Goal: Task Accomplishment & Management: Manage account settings

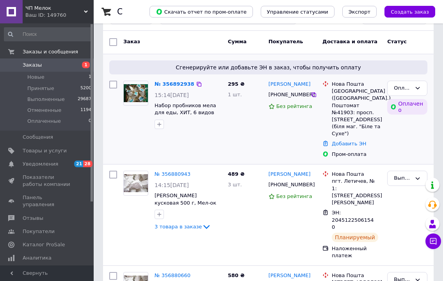
scroll to position [117, 0]
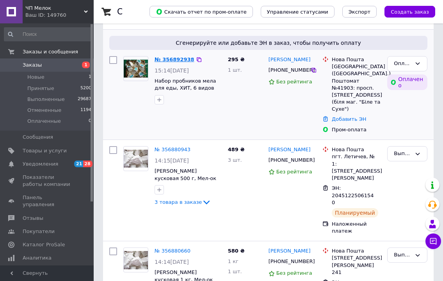
click at [168, 58] on link "№ 356892938" at bounding box center [174, 60] width 40 height 6
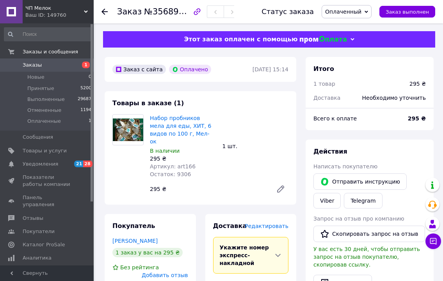
click at [277, 223] on span "Редактировать" at bounding box center [267, 226] width 44 height 6
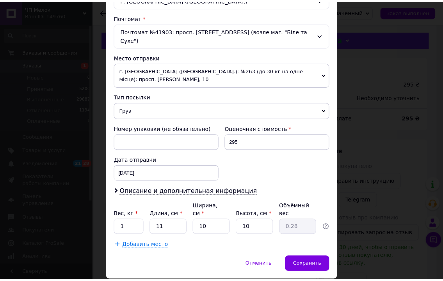
scroll to position [237, 0]
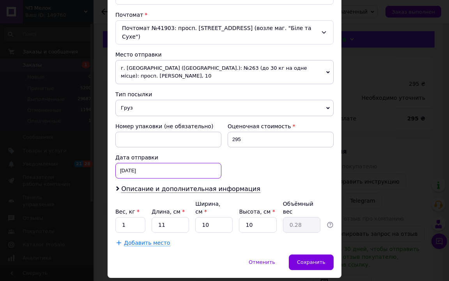
click at [157, 163] on div "[DATE] < 2025 > < Август > Пн Вт Ср Чт Пт Сб Вс 28 29 30 31 1 2 3 4 5 6 7 8 9 1…" at bounding box center [168, 171] width 106 height 16
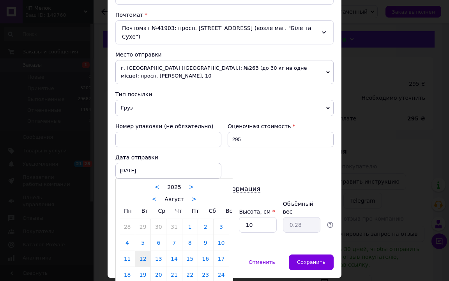
click at [153, 251] on link "13" at bounding box center [158, 259] width 15 height 16
type input "[DATE]"
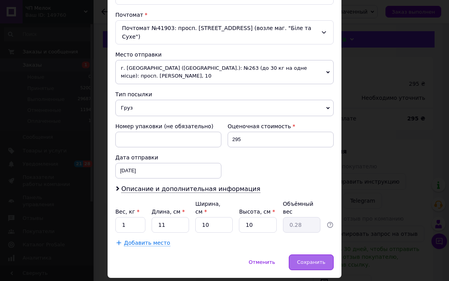
click at [319, 259] on span "Сохранить" at bounding box center [311, 262] width 28 height 6
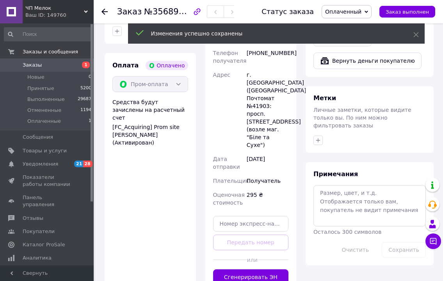
click at [260, 270] on button "Сгенерировать ЭН" at bounding box center [251, 278] width 76 height 16
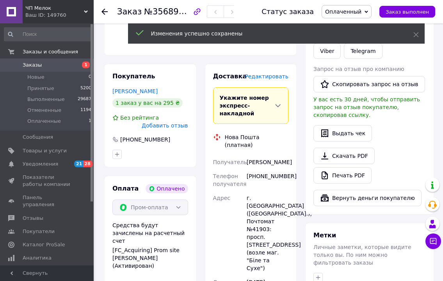
scroll to position [117, 0]
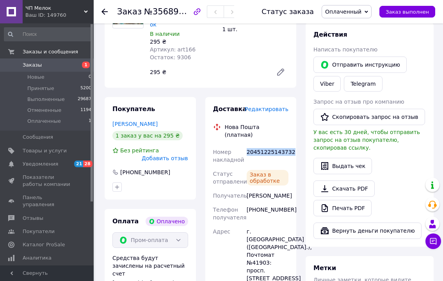
drag, startPoint x: 291, startPoint y: 135, endPoint x: 245, endPoint y: 135, distance: 45.2
click at [245, 135] on div "Доставка Редактировать Нова Пошта (платная) Номер накладной 20451225143732 Стат…" at bounding box center [250, 257] width 91 height 321
copy div "20451225143732"
click at [34, 66] on span "Заказы" at bounding box center [32, 65] width 19 height 7
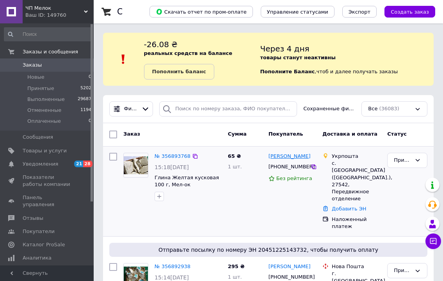
click at [295, 158] on link "[PERSON_NAME]" at bounding box center [289, 156] width 42 height 7
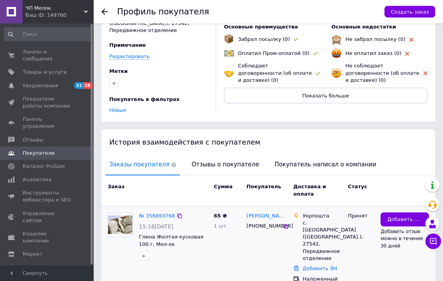
scroll to position [83, 0]
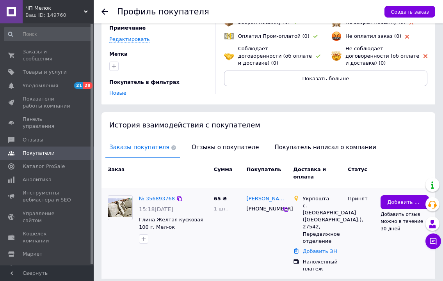
click at [151, 196] on link "№ 356893768" at bounding box center [157, 199] width 36 height 6
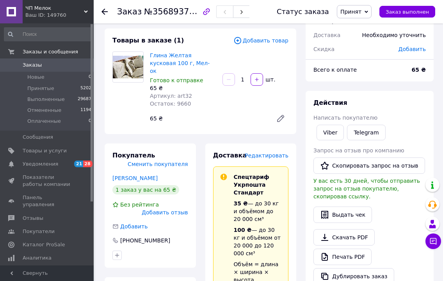
scroll to position [39, 0]
click at [41, 62] on span "Заказы" at bounding box center [48, 65] width 50 height 7
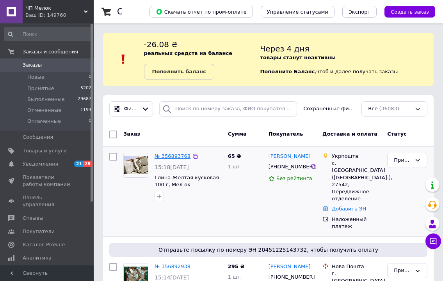
click at [180, 155] on link "№ 356893768" at bounding box center [172, 156] width 36 height 6
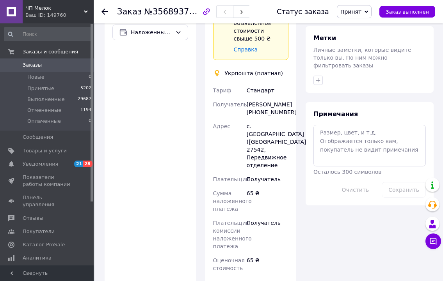
scroll to position [452, 0]
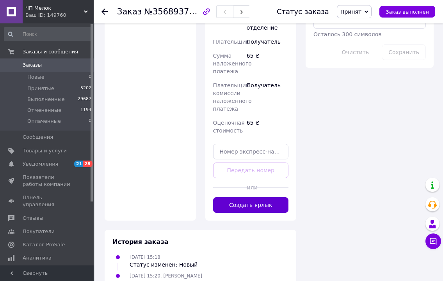
click at [255, 197] on button "Создать ярлык" at bounding box center [251, 205] width 76 height 16
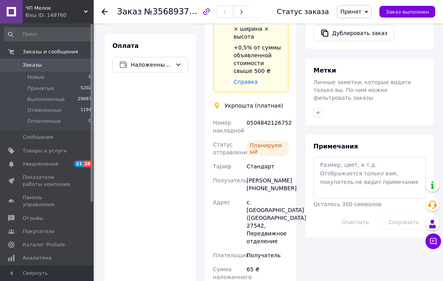
scroll to position [179, 0]
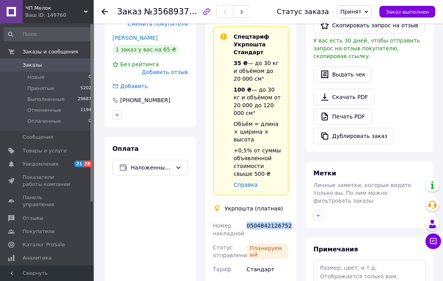
drag, startPoint x: 287, startPoint y: 202, endPoint x: 248, endPoint y: 204, distance: 39.5
click at [248, 219] on div "0504842126752" at bounding box center [267, 230] width 45 height 22
copy div "0504842126752"
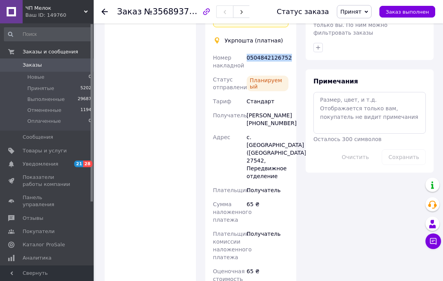
scroll to position [452, 0]
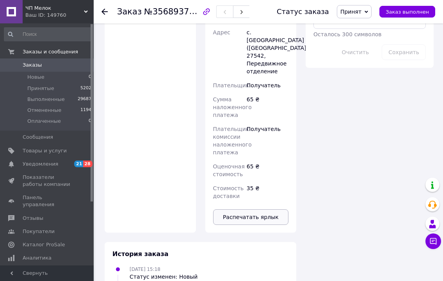
click at [264, 209] on button "Распечатать ярлык" at bounding box center [251, 217] width 76 height 16
click at [32, 53] on span "Заказы и сообщения" at bounding box center [50, 51] width 55 height 7
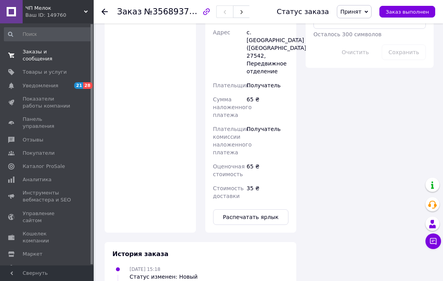
click at [34, 50] on span "Заказы и сообщения" at bounding box center [48, 55] width 50 height 14
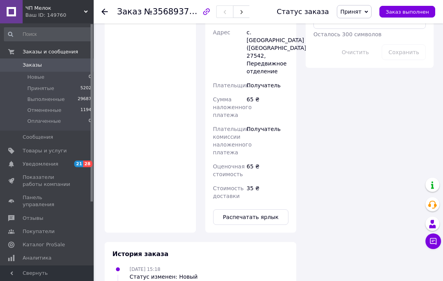
drag, startPoint x: 32, startPoint y: 66, endPoint x: 38, endPoint y: 60, distance: 8.0
click at [32, 66] on span "Заказы" at bounding box center [32, 65] width 19 height 7
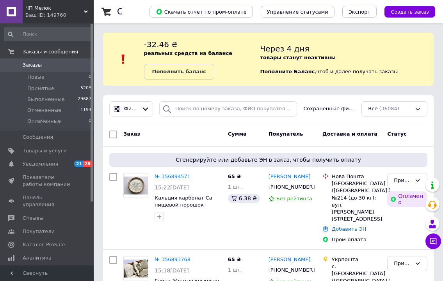
click at [170, 174] on link "№ 356894571" at bounding box center [172, 177] width 36 height 6
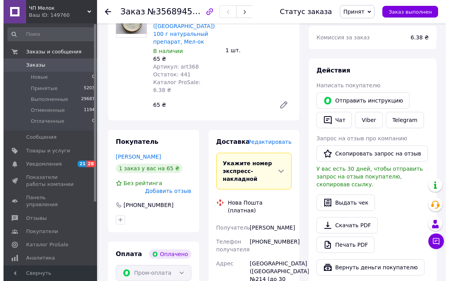
scroll to position [117, 0]
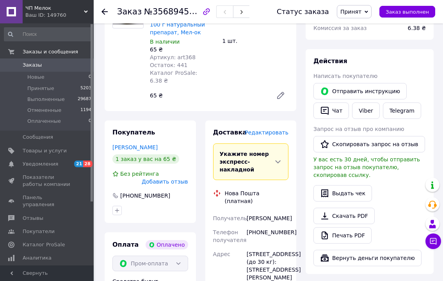
click at [264, 129] on span "Редактировать" at bounding box center [267, 132] width 44 height 6
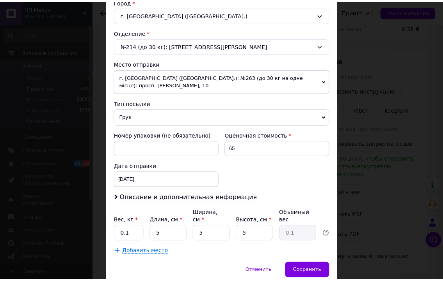
scroll to position [237, 0]
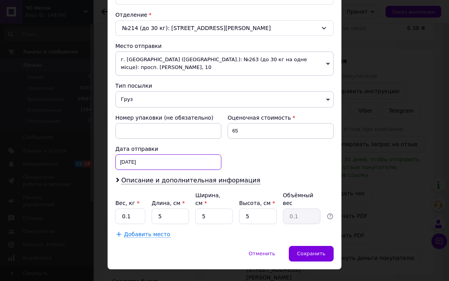
click at [154, 158] on div "[DATE] < 2025 > < Август > Пн Вт Ср Чт Пт Сб Вс 28 29 30 31 1 2 3 4 5 6 7 8 9 1…" at bounding box center [168, 162] width 106 height 16
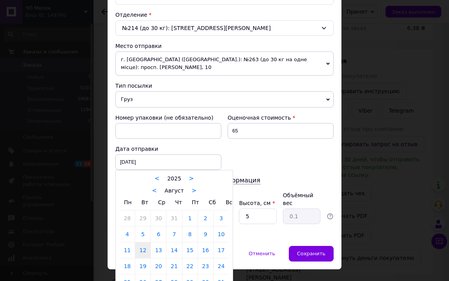
drag, startPoint x: 158, startPoint y: 244, endPoint x: 191, endPoint y: 245, distance: 32.8
click at [158, 243] on link "13" at bounding box center [158, 251] width 15 height 16
type input "[DATE]"
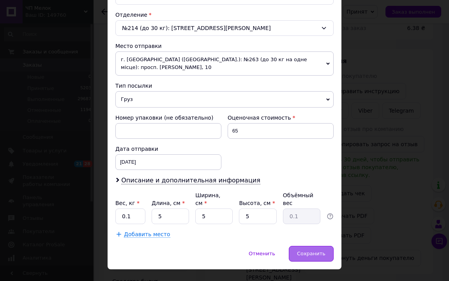
click at [309, 251] on span "Сохранить" at bounding box center [311, 254] width 28 height 6
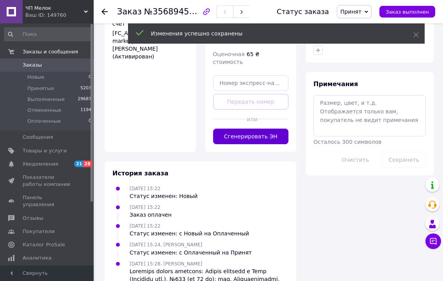
click at [257, 144] on button "Сгенерировать ЭН" at bounding box center [251, 137] width 76 height 16
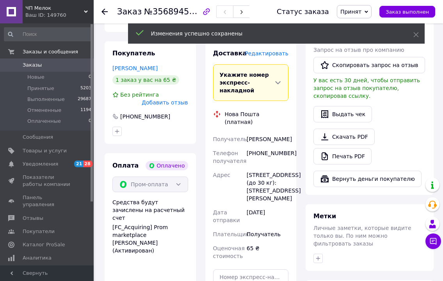
scroll to position [156, 0]
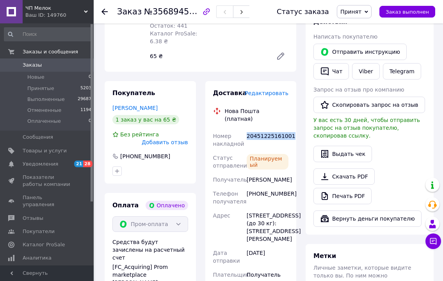
drag, startPoint x: 289, startPoint y: 118, endPoint x: 247, endPoint y: 123, distance: 42.4
click at [247, 129] on div "20451225161001" at bounding box center [267, 140] width 45 height 22
copy div "20451225161001"
click at [44, 68] on span "Заказы" at bounding box center [48, 65] width 50 height 7
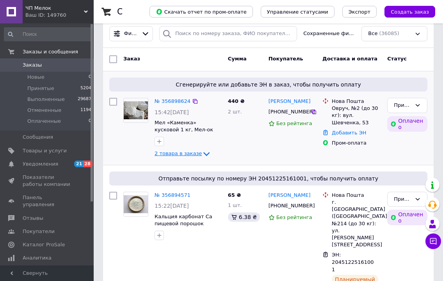
scroll to position [78, 0]
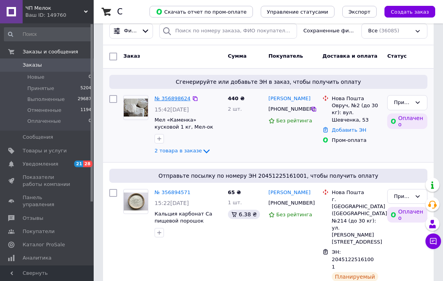
click at [168, 99] on link "№ 356898624" at bounding box center [172, 99] width 36 height 6
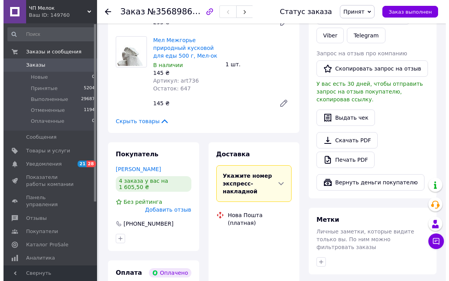
scroll to position [156, 0]
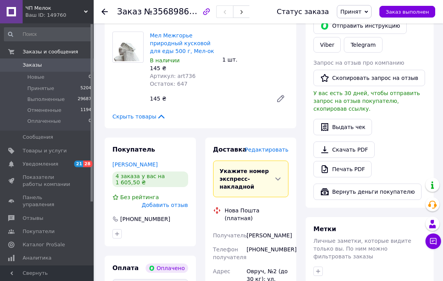
click at [271, 149] on span "Редактировать" at bounding box center [267, 150] width 44 height 6
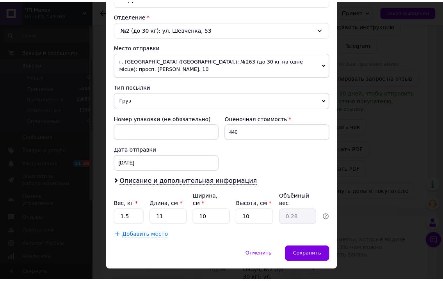
scroll to position [237, 0]
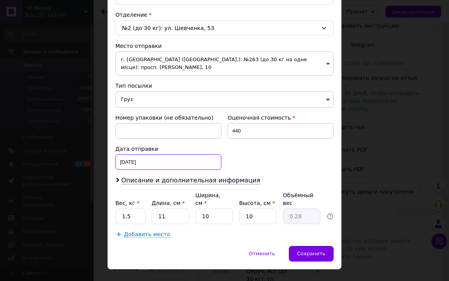
click at [144, 154] on div "[DATE] < 2025 > < Август > Пн Вт Ср Чт Пт Сб Вс 28 29 30 31 1 2 3 4 5 6 7 8 9 1…" at bounding box center [168, 162] width 106 height 16
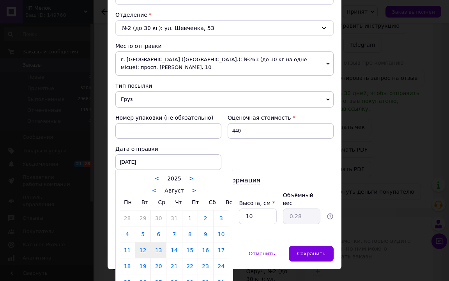
click at [158, 245] on link "13" at bounding box center [158, 251] width 15 height 16
type input "[DATE]"
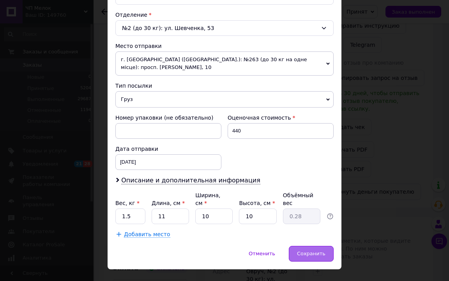
click at [316, 251] on span "Сохранить" at bounding box center [311, 254] width 28 height 6
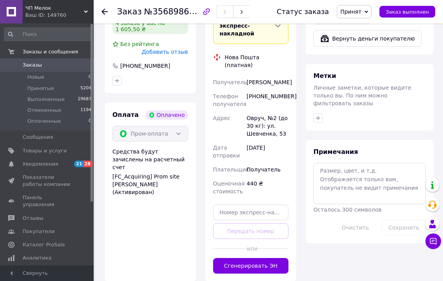
scroll to position [312, 0]
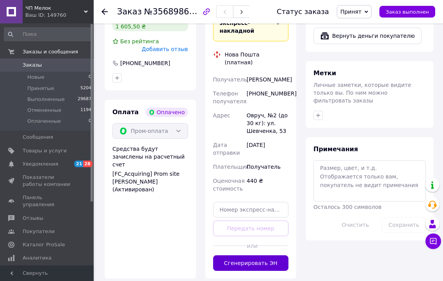
click at [270, 259] on button "Сгенерировать ЭН" at bounding box center [251, 263] width 76 height 16
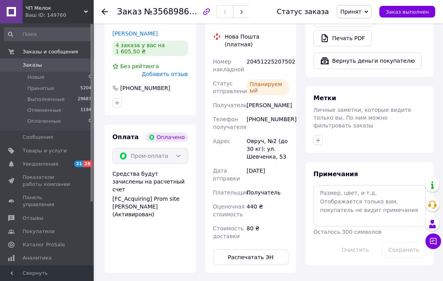
scroll to position [273, 0]
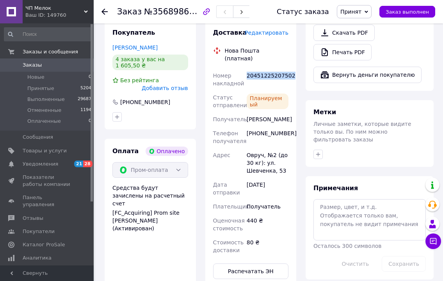
drag, startPoint x: 289, startPoint y: 67, endPoint x: 246, endPoint y: 70, distance: 43.8
click at [246, 70] on div "20451225207502" at bounding box center [267, 80] width 45 height 22
copy div "20451225207502"
click at [32, 65] on span "Заказы" at bounding box center [32, 65] width 19 height 7
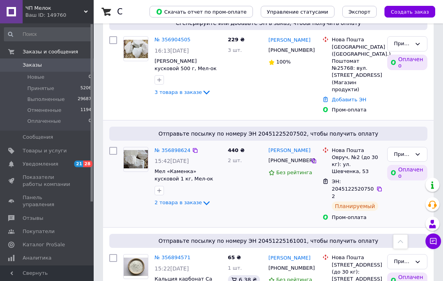
scroll to position [156, 0]
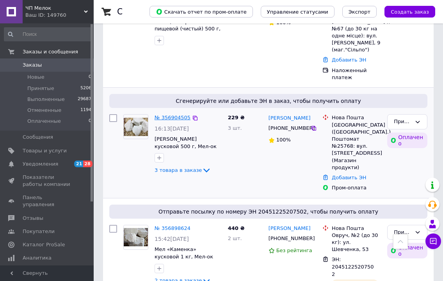
click at [171, 115] on link "№ 356904505" at bounding box center [172, 118] width 36 height 6
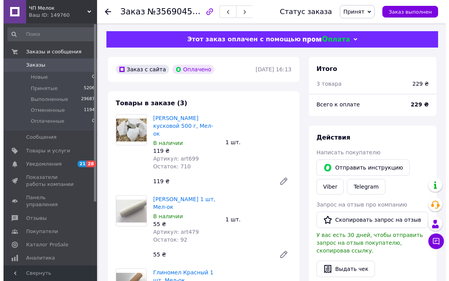
scroll to position [234, 0]
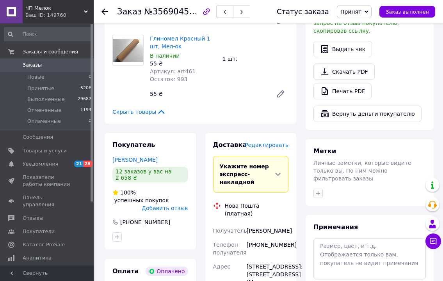
click at [276, 142] on span "Редактировать" at bounding box center [267, 145] width 44 height 6
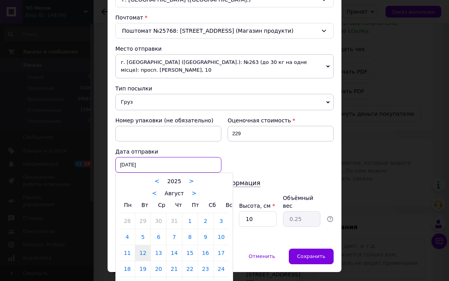
click at [142, 157] on div "[DATE] < 2025 > < Август > Пн Вт Ср Чт Пт Сб Вс 28 29 30 31 1 2 3 4 5 6 7 8 9 1…" at bounding box center [168, 165] width 106 height 16
click at [158, 245] on link "13" at bounding box center [158, 253] width 15 height 16
type input "[DATE]"
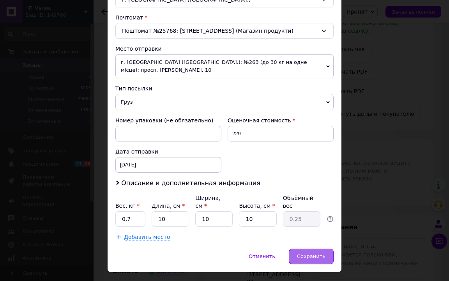
click at [326, 249] on div "Сохранить" at bounding box center [311, 257] width 45 height 16
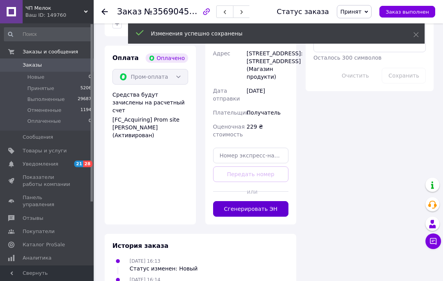
scroll to position [468, 0]
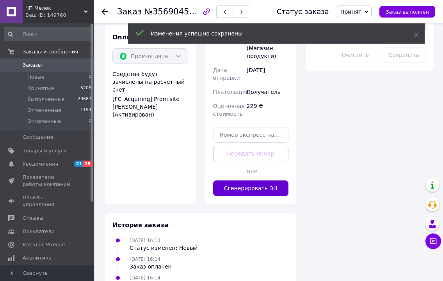
click at [239, 196] on button "Сгенерировать ЭН" at bounding box center [251, 189] width 76 height 16
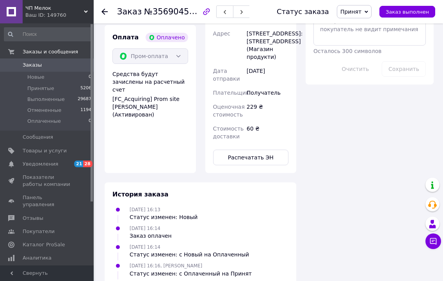
scroll to position [312, 0]
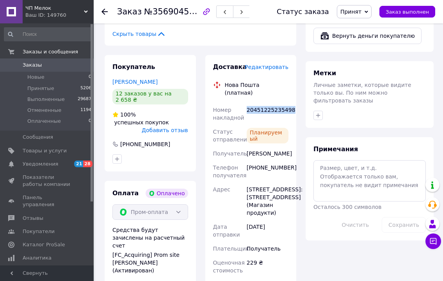
drag, startPoint x: 290, startPoint y: 94, endPoint x: 246, endPoint y: 96, distance: 44.5
click at [246, 96] on div "Доставка Редактировать Нова Пошта (платная) Номер накладной 20451225235498 Стат…" at bounding box center [250, 192] width 91 height 274
copy div "20451225235498"
click at [39, 66] on span "Заказы" at bounding box center [32, 65] width 19 height 7
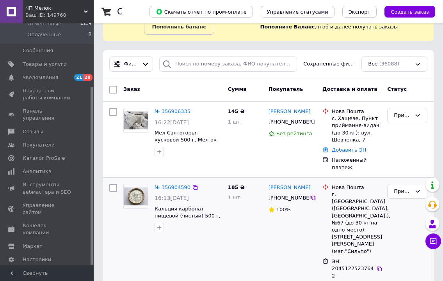
scroll to position [117, 0]
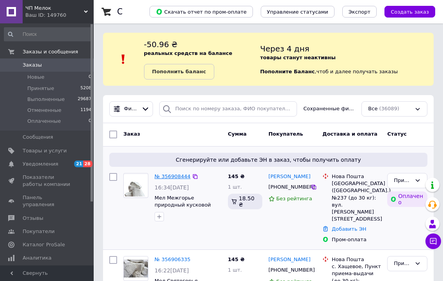
click at [180, 176] on link "№ 356908444" at bounding box center [172, 177] width 36 height 6
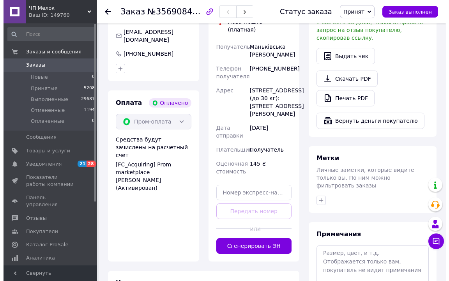
scroll to position [78, 0]
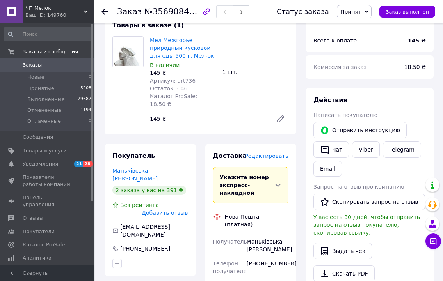
click at [278, 153] on span "Редактировать" at bounding box center [267, 156] width 44 height 6
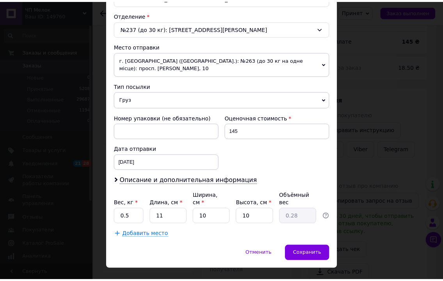
scroll to position [237, 0]
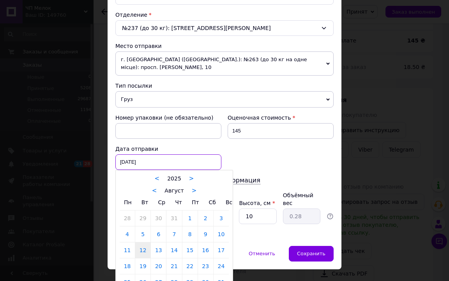
click at [142, 154] on div "12.08.2025 < 2025 > < Август > Пн Вт Ср Чт Пт Сб Вс 28 29 30 31 1 2 3 4 5 6 7 8…" at bounding box center [168, 162] width 106 height 16
click at [155, 243] on link "13" at bounding box center [158, 251] width 15 height 16
type input "13.08.2025"
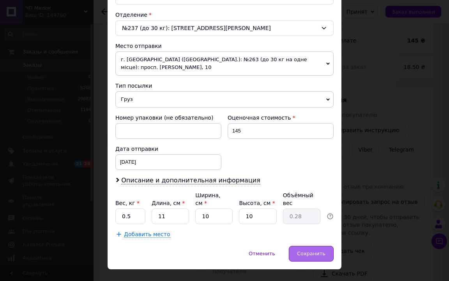
click at [306, 251] on span "Сохранить" at bounding box center [311, 254] width 28 height 6
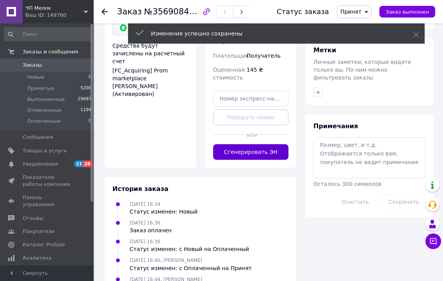
click at [255, 144] on button "Сгенерировать ЭН" at bounding box center [251, 152] width 76 height 16
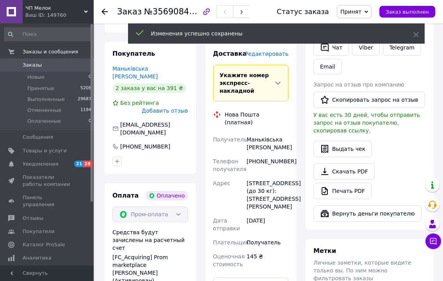
scroll to position [133, 0]
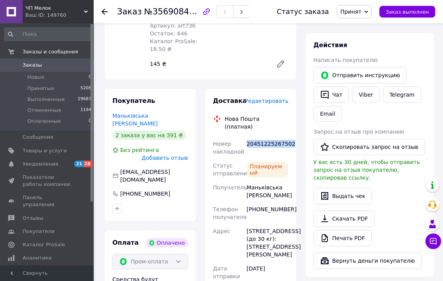
drag, startPoint x: 291, startPoint y: 127, endPoint x: 245, endPoint y: 128, distance: 45.7
click at [245, 128] on div "Доставка Редактировать Нова Пошта (платная) Номер накладной 20451225267502 Стат…" at bounding box center [250, 230] width 91 height 282
copy div "20451225267502"
click at [30, 65] on span "Заказы" at bounding box center [32, 65] width 19 height 7
